Goal: Information Seeking & Learning: Learn about a topic

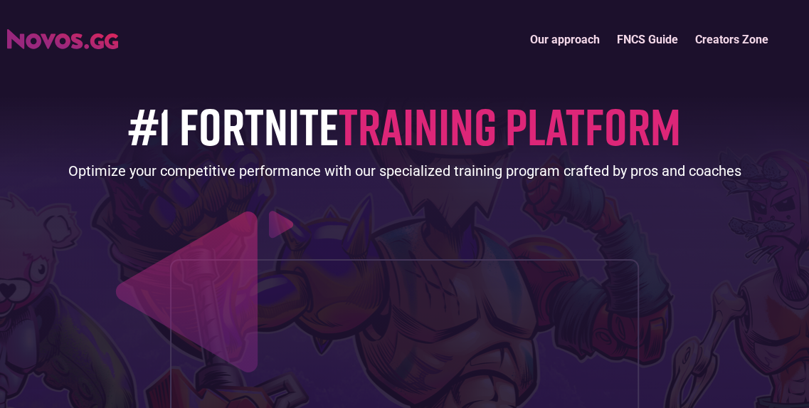
click at [657, 38] on link "FNCS Guide" at bounding box center [647, 39] width 78 height 31
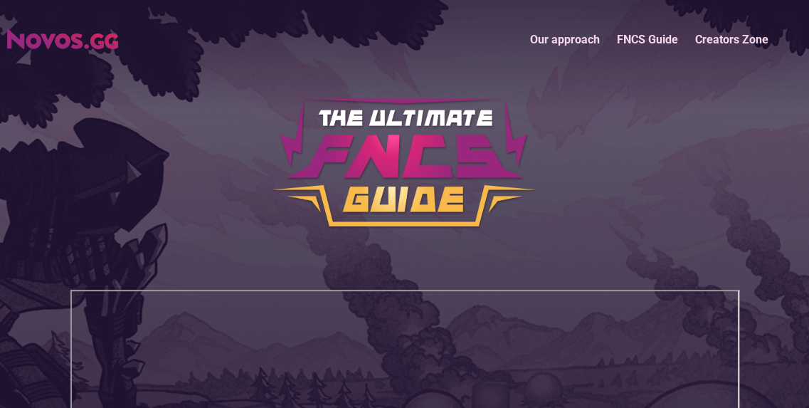
click at [659, 36] on link "FNCS Guide" at bounding box center [647, 39] width 78 height 31
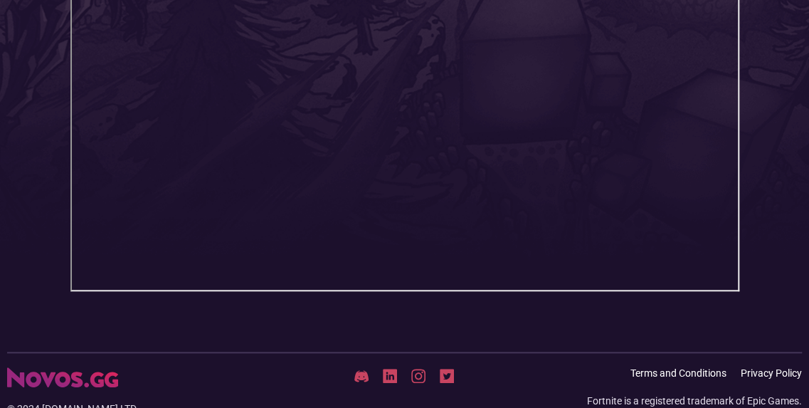
scroll to position [498, 0]
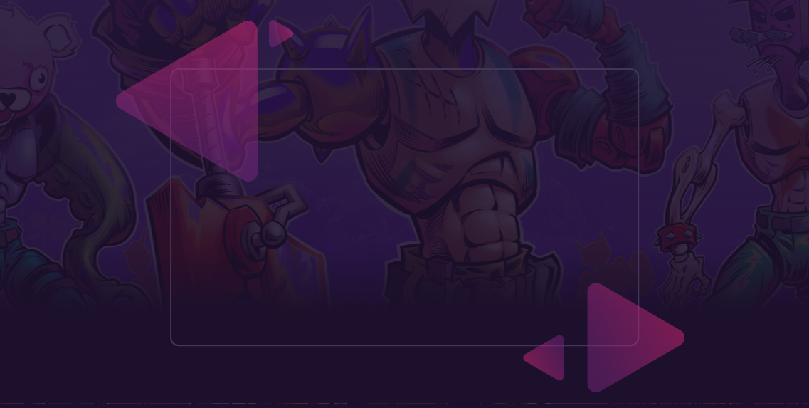
scroll to position [213, 0]
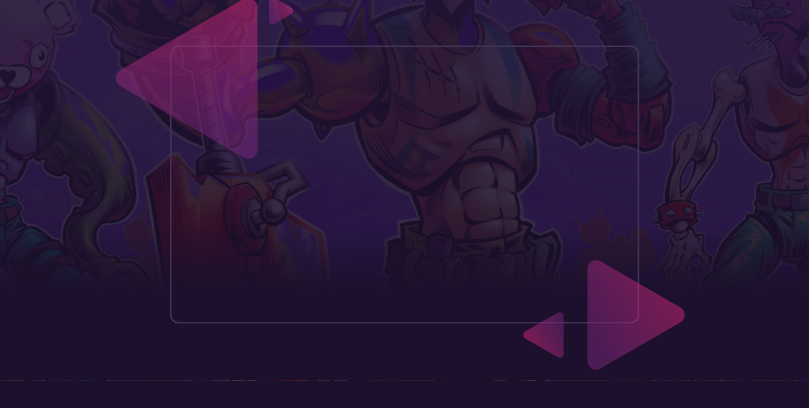
click at [199, 314] on div at bounding box center [404, 184] width 450 height 259
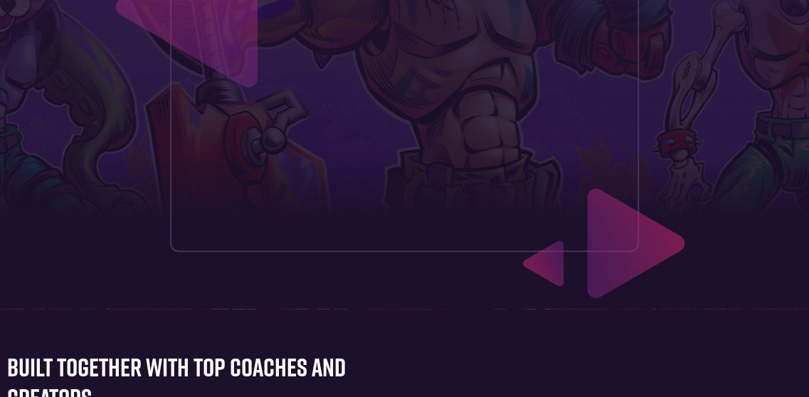
scroll to position [640, 0]
